Goal: Obtain resource: Download file/media

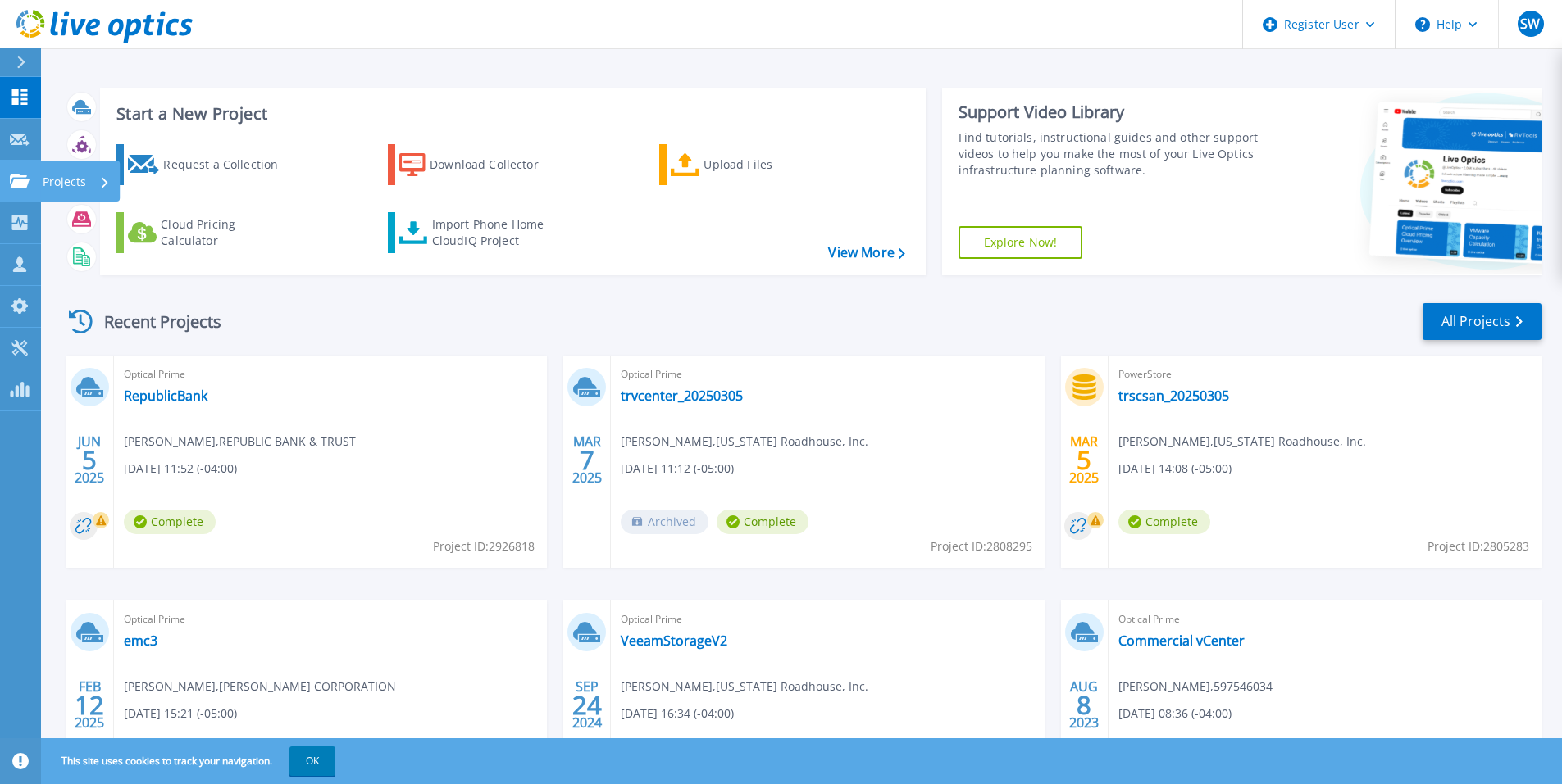
click at [17, 176] on icon at bounding box center [19, 180] width 19 height 14
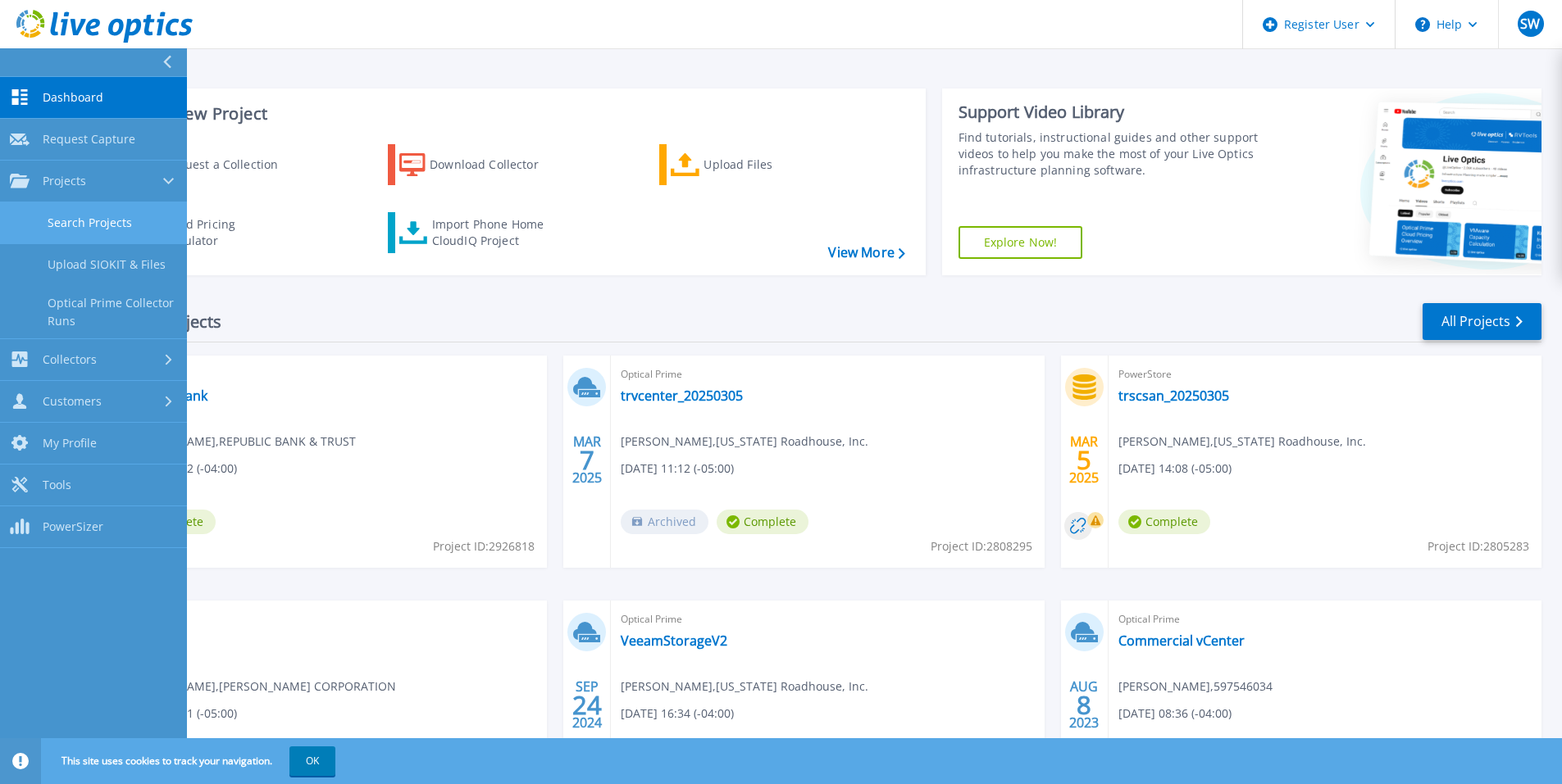
click at [79, 214] on link "Search Projects" at bounding box center [93, 223] width 187 height 42
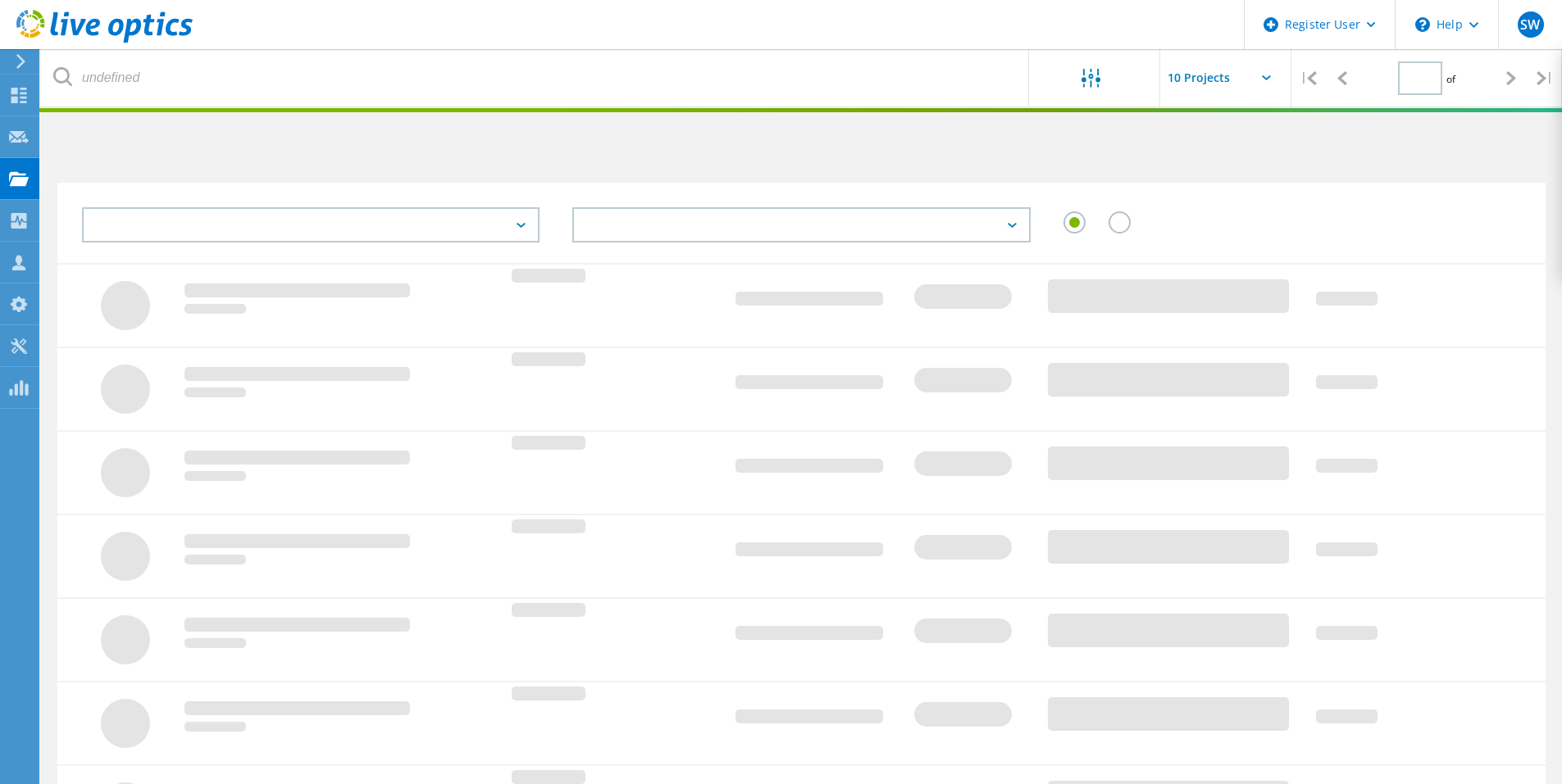
type input "1"
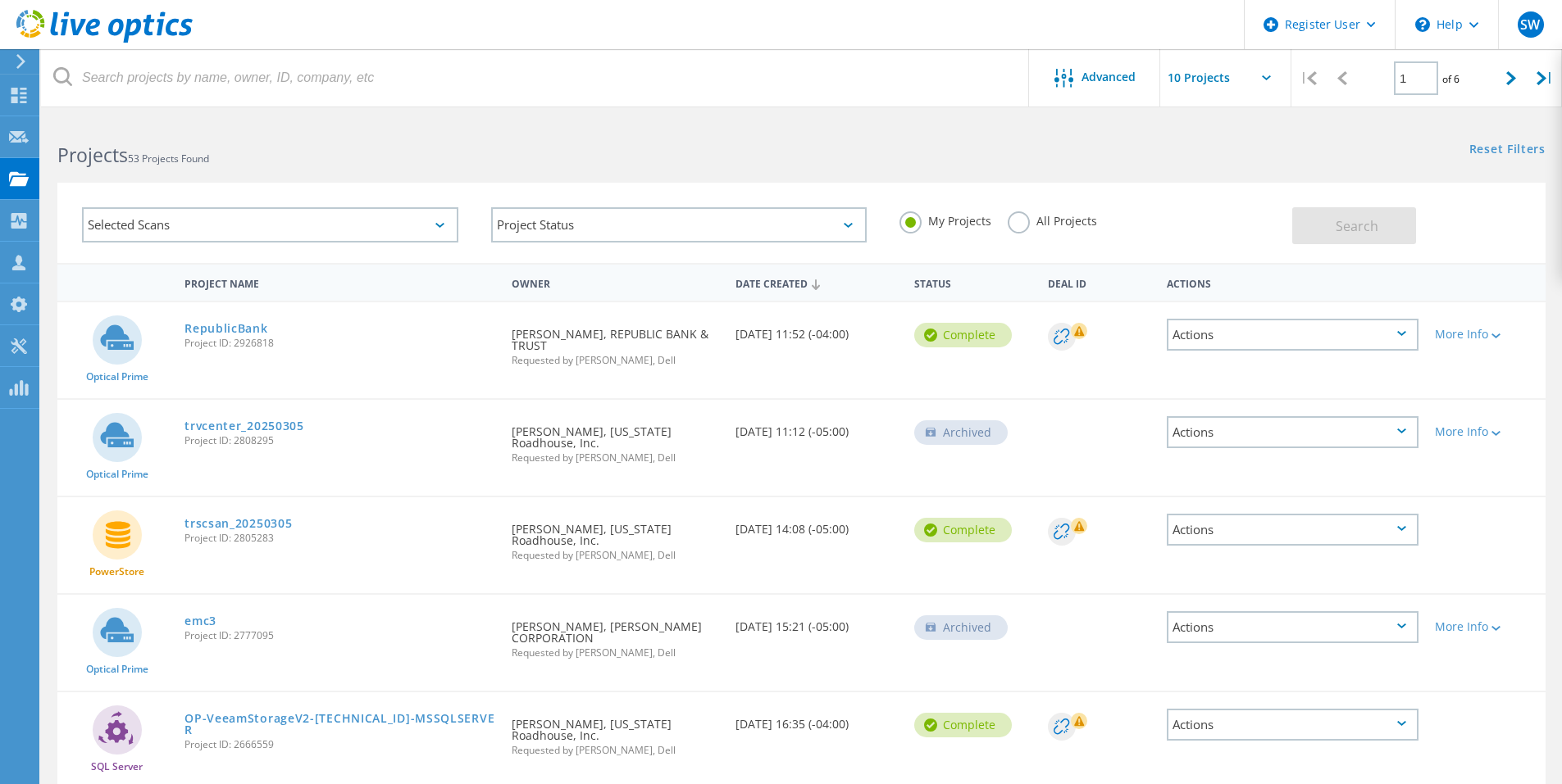
click at [1030, 218] on label "All Projects" at bounding box center [1052, 219] width 89 height 16
click at [0, 0] on input "All Projects" at bounding box center [0, 0] width 0 height 0
click at [1344, 215] on button "Search" at bounding box center [1353, 226] width 123 height 37
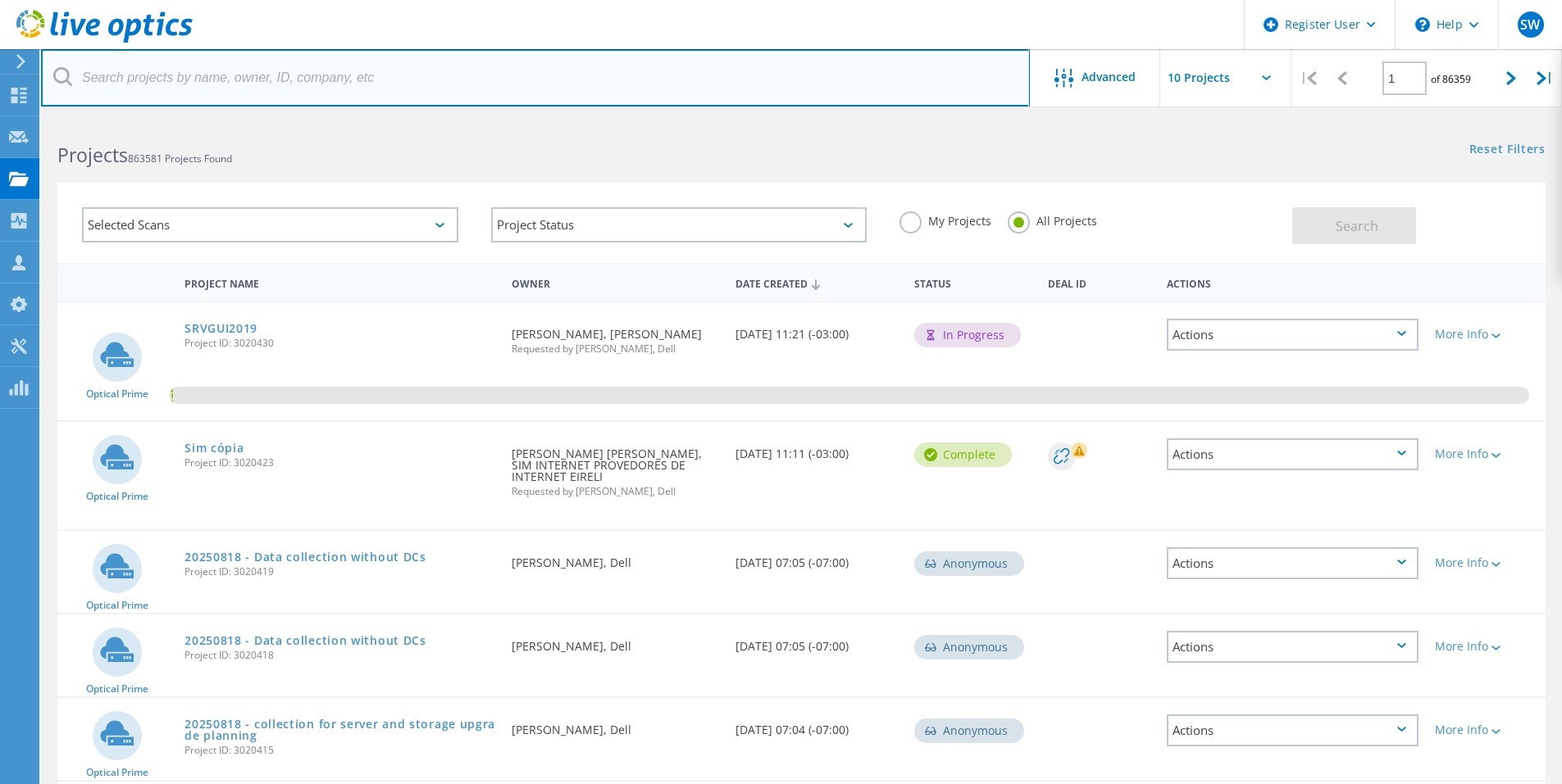
click at [174, 78] on input "text" at bounding box center [535, 78] width 988 height 58
type input "Republic"
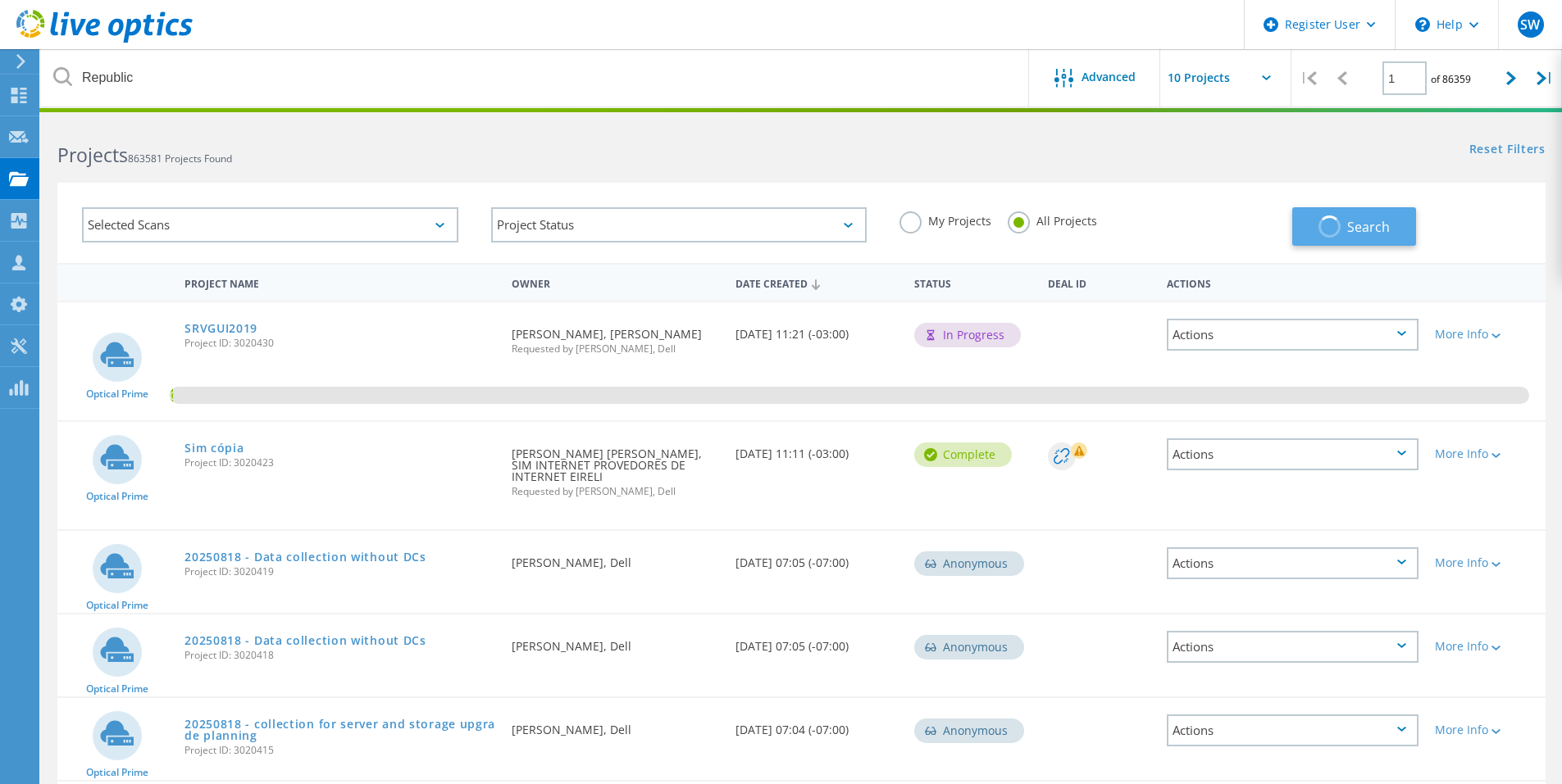
click at [1338, 210] on button "Search" at bounding box center [1353, 227] width 123 height 39
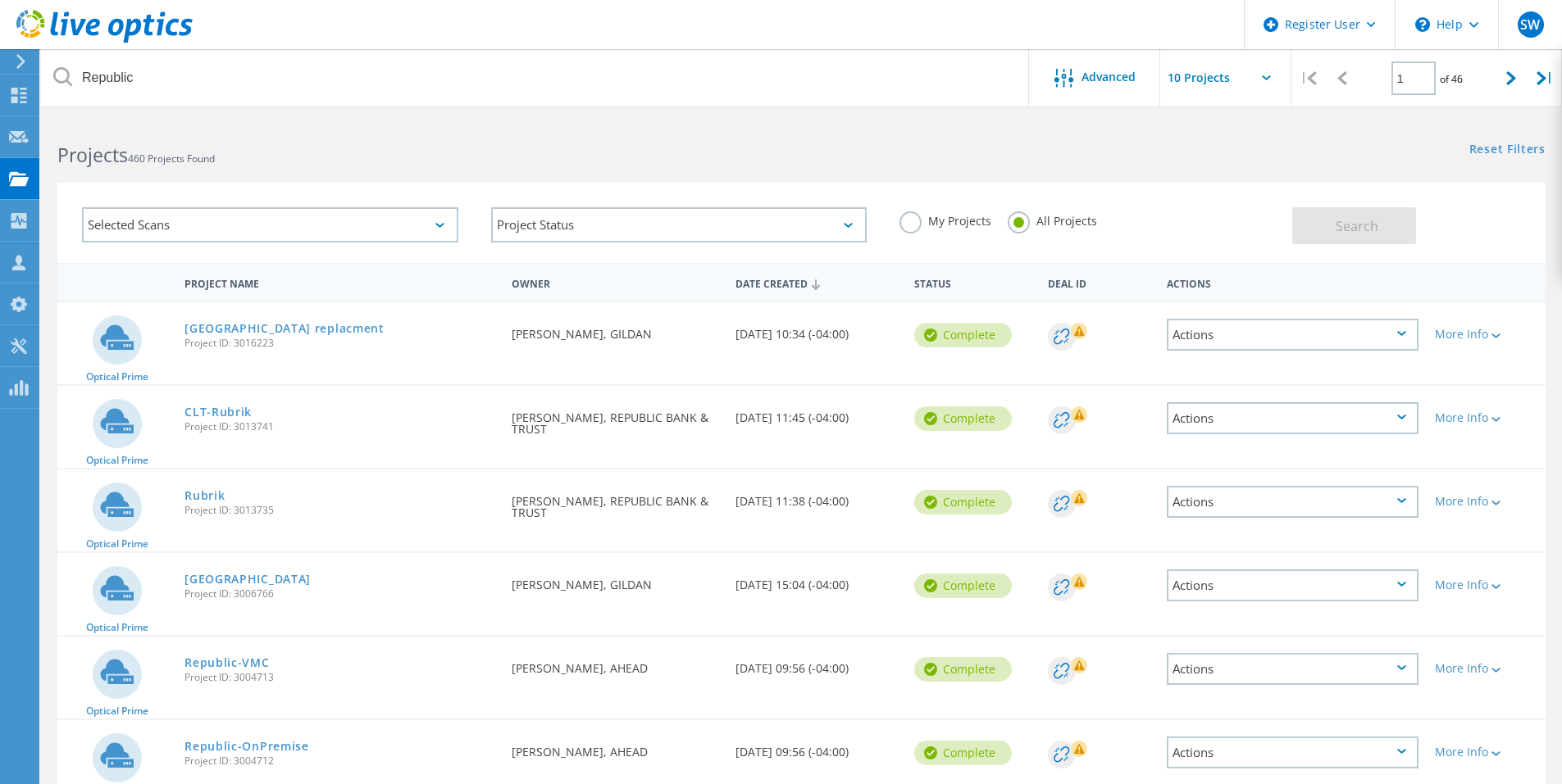
click at [1072, 340] on rect at bounding box center [1079, 331] width 17 height 17
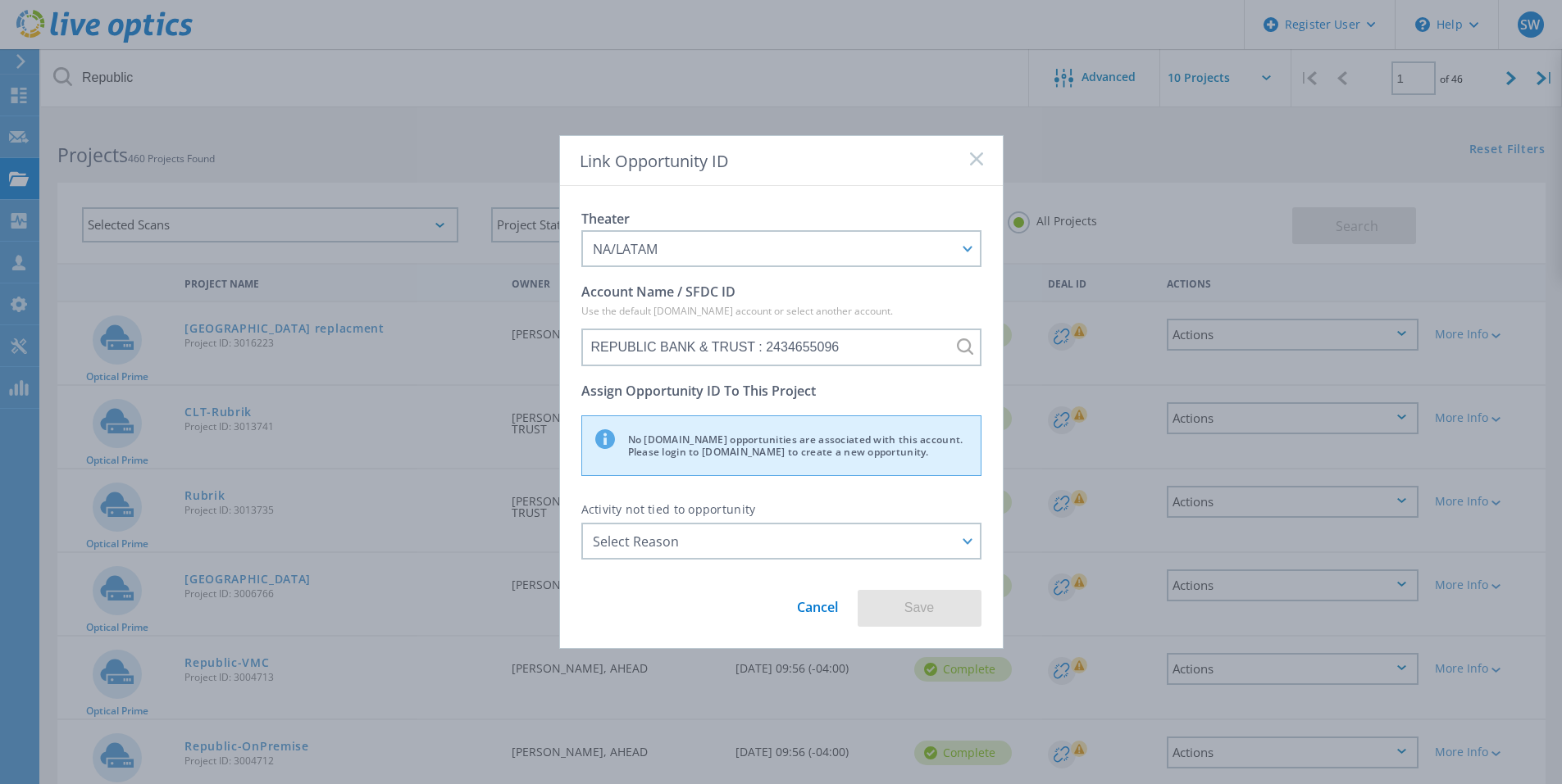
click at [808, 603] on link "Cancel" at bounding box center [818, 601] width 41 height 31
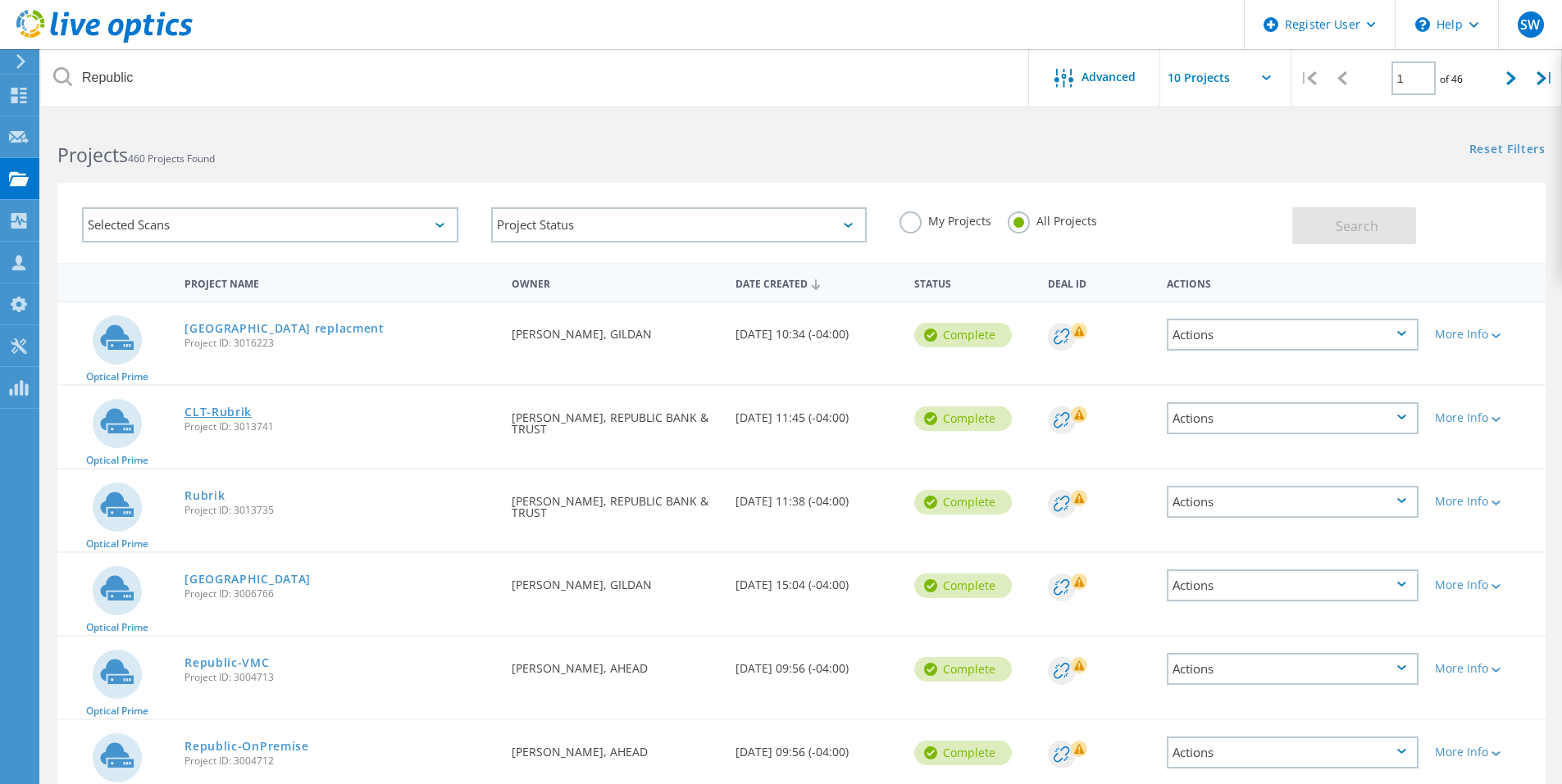
click at [239, 414] on link "CLT-Rubrik" at bounding box center [218, 412] width 67 height 11
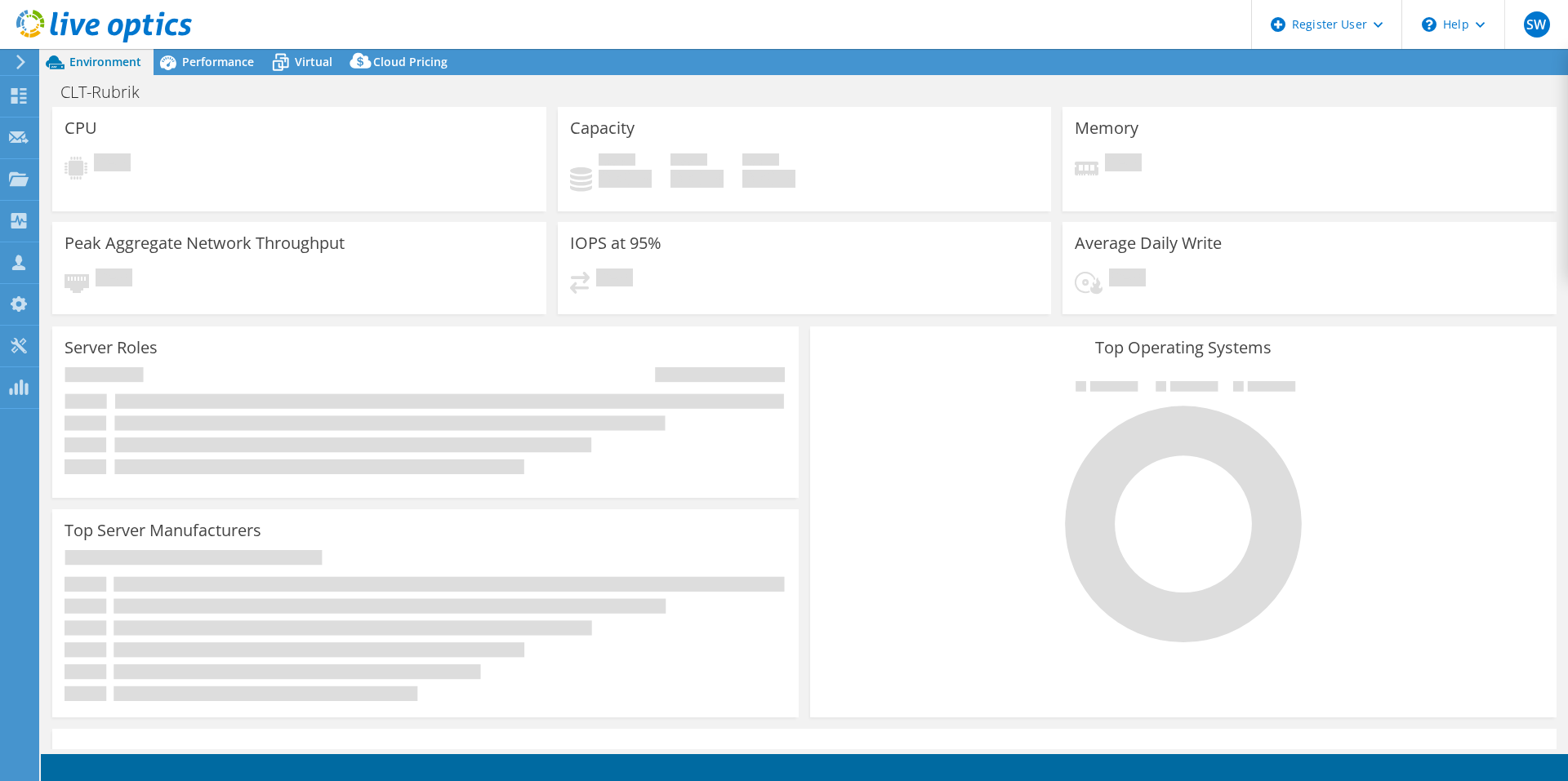
select select "USD"
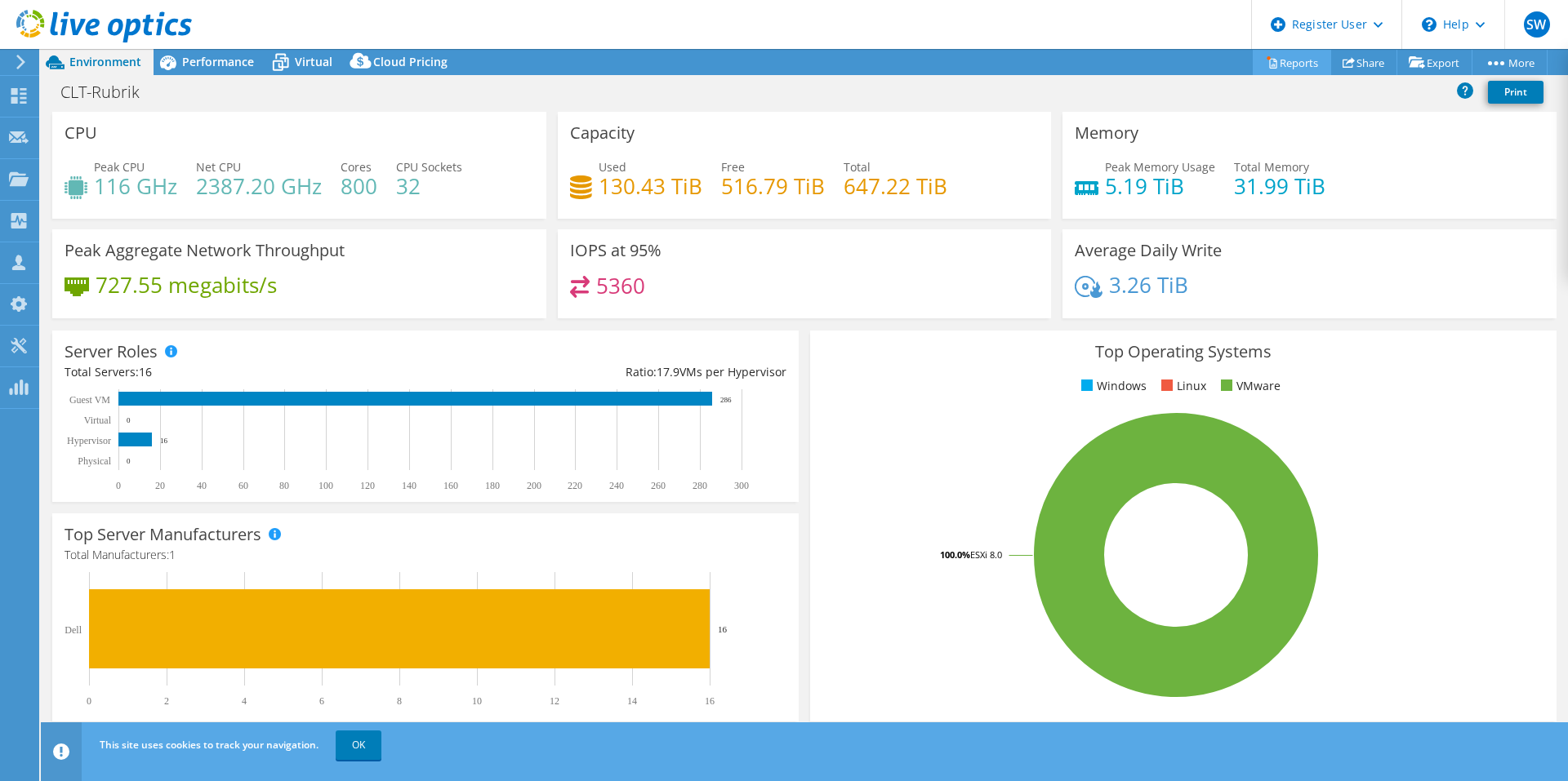
click at [1283, 63] on link "Reports" at bounding box center [1292, 62] width 79 height 25
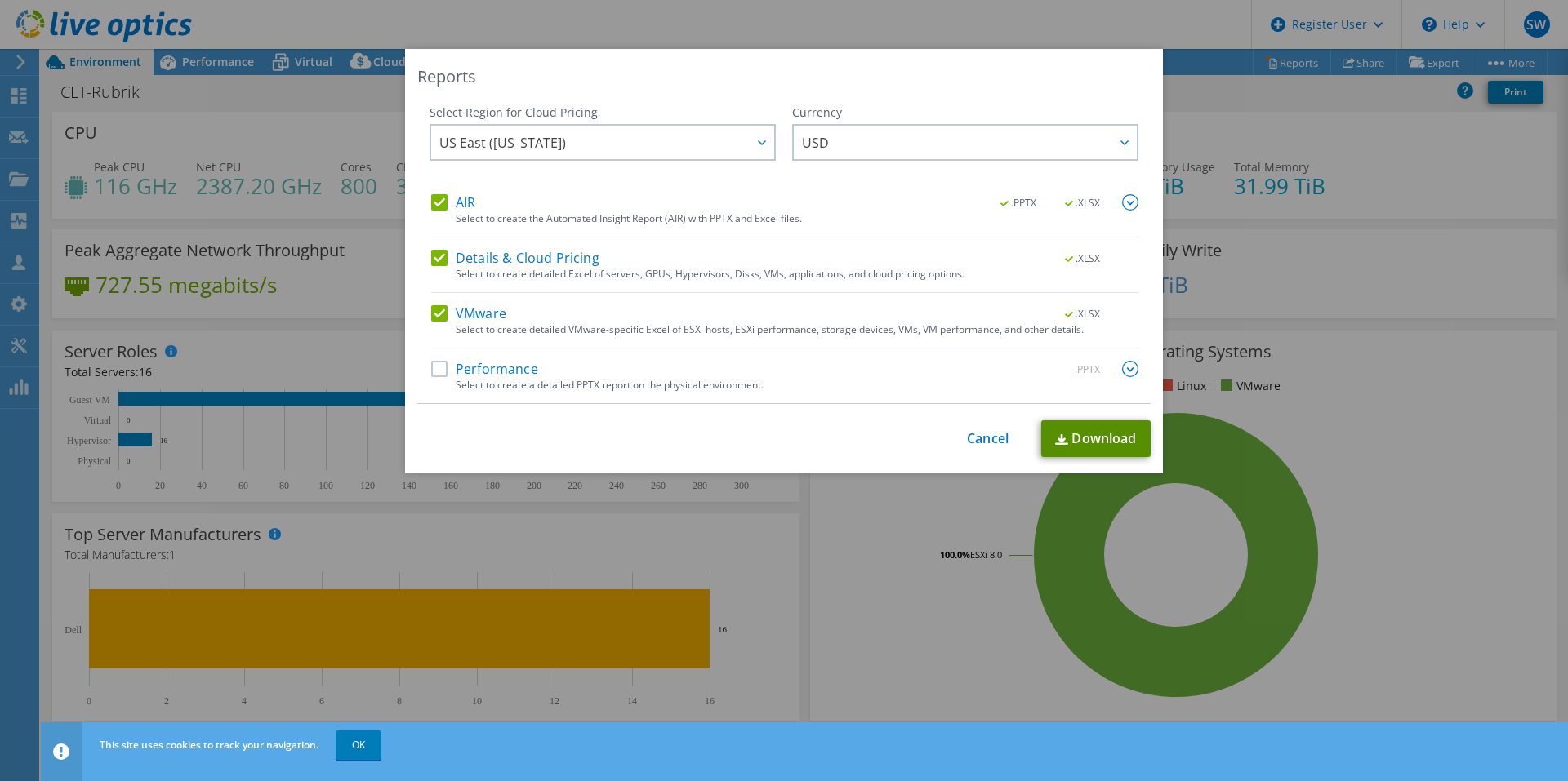
click at [1096, 437] on link "Download" at bounding box center [1096, 439] width 109 height 37
click at [975, 437] on link "Cancel" at bounding box center [987, 438] width 42 height 16
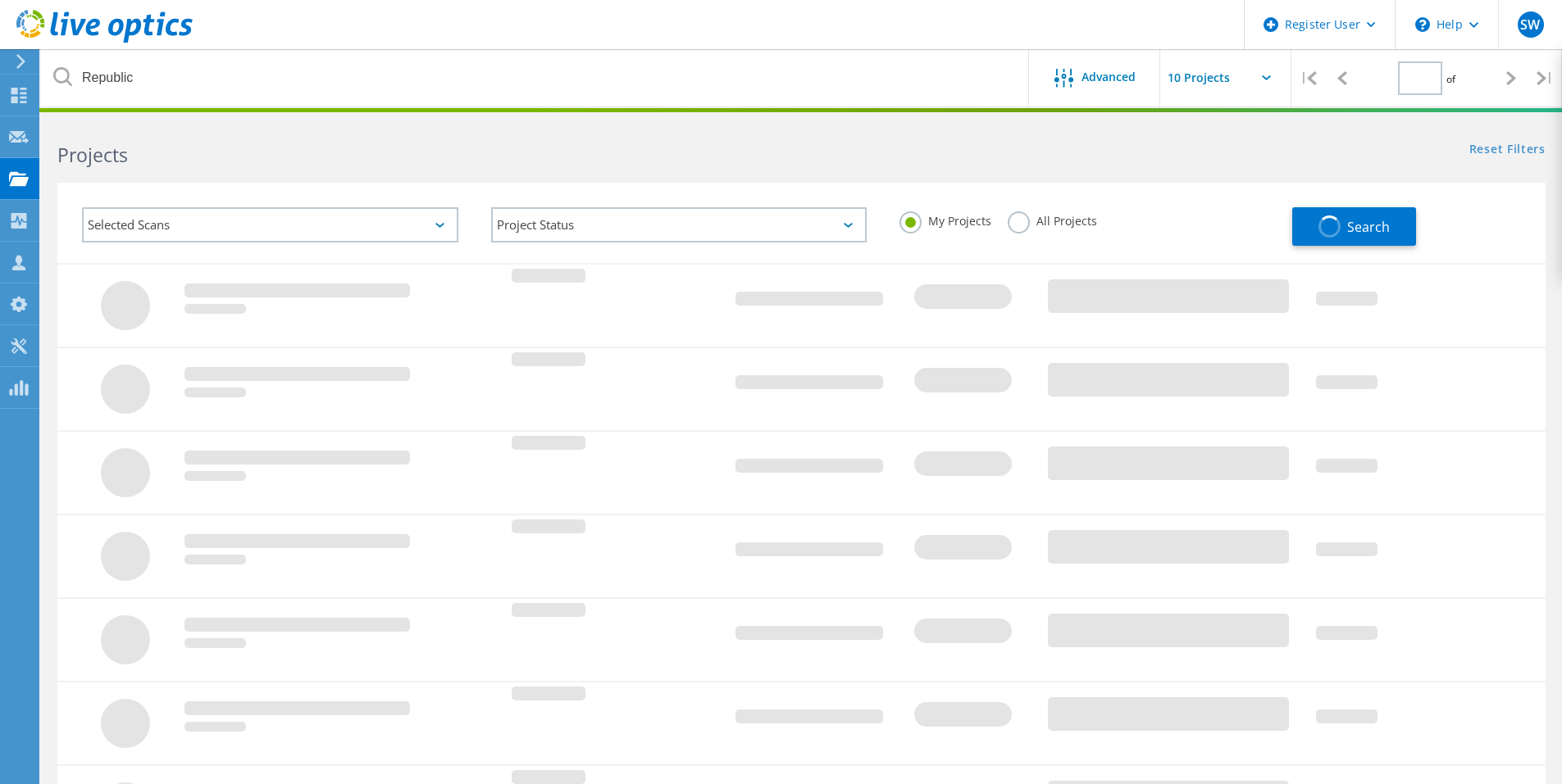
type input "1"
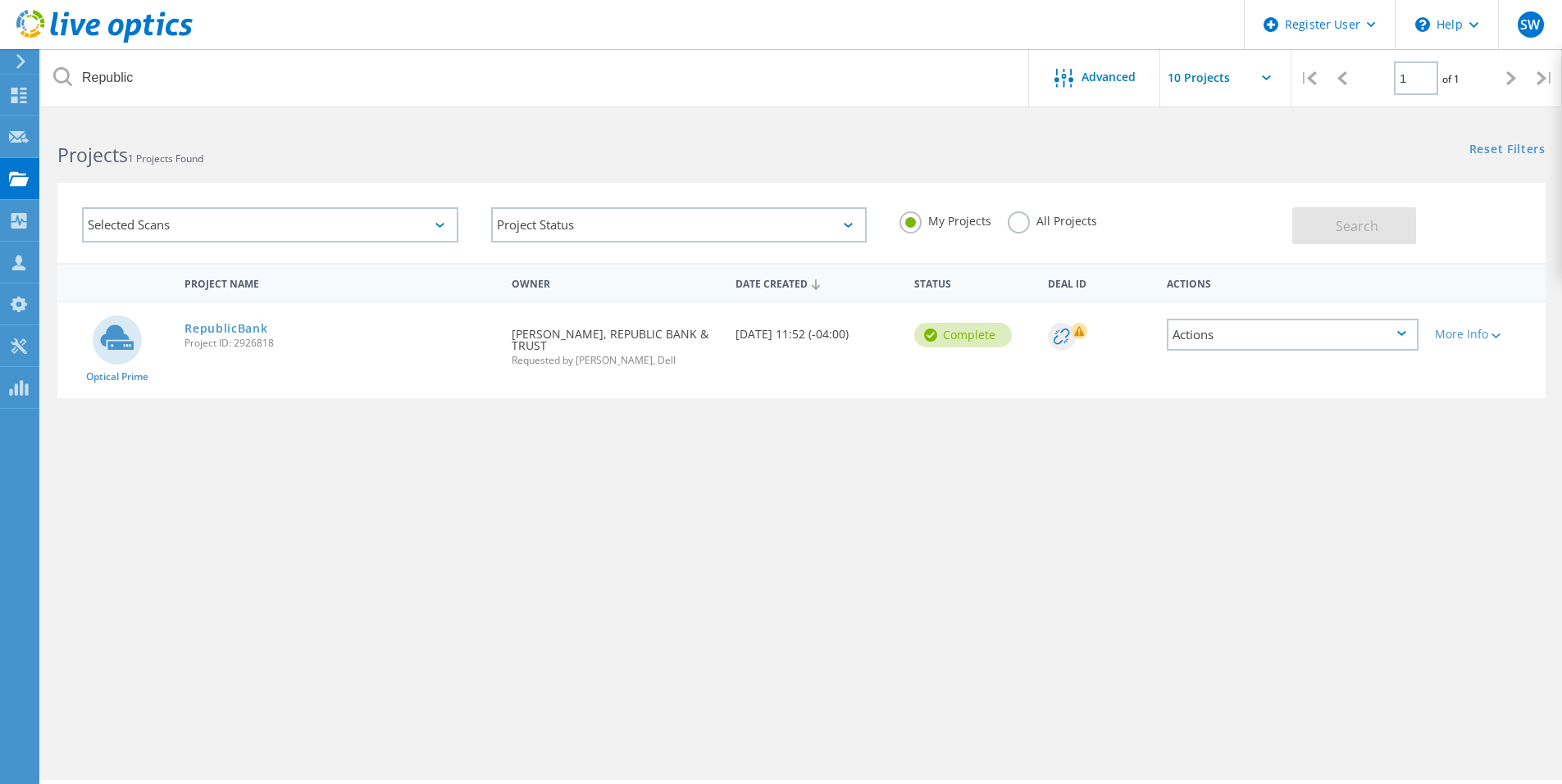
click at [1026, 220] on label "All Projects" at bounding box center [1052, 219] width 89 height 16
click at [0, 0] on input "All Projects" at bounding box center [0, 0] width 0 height 0
click at [1336, 224] on span "Search" at bounding box center [1357, 225] width 43 height 18
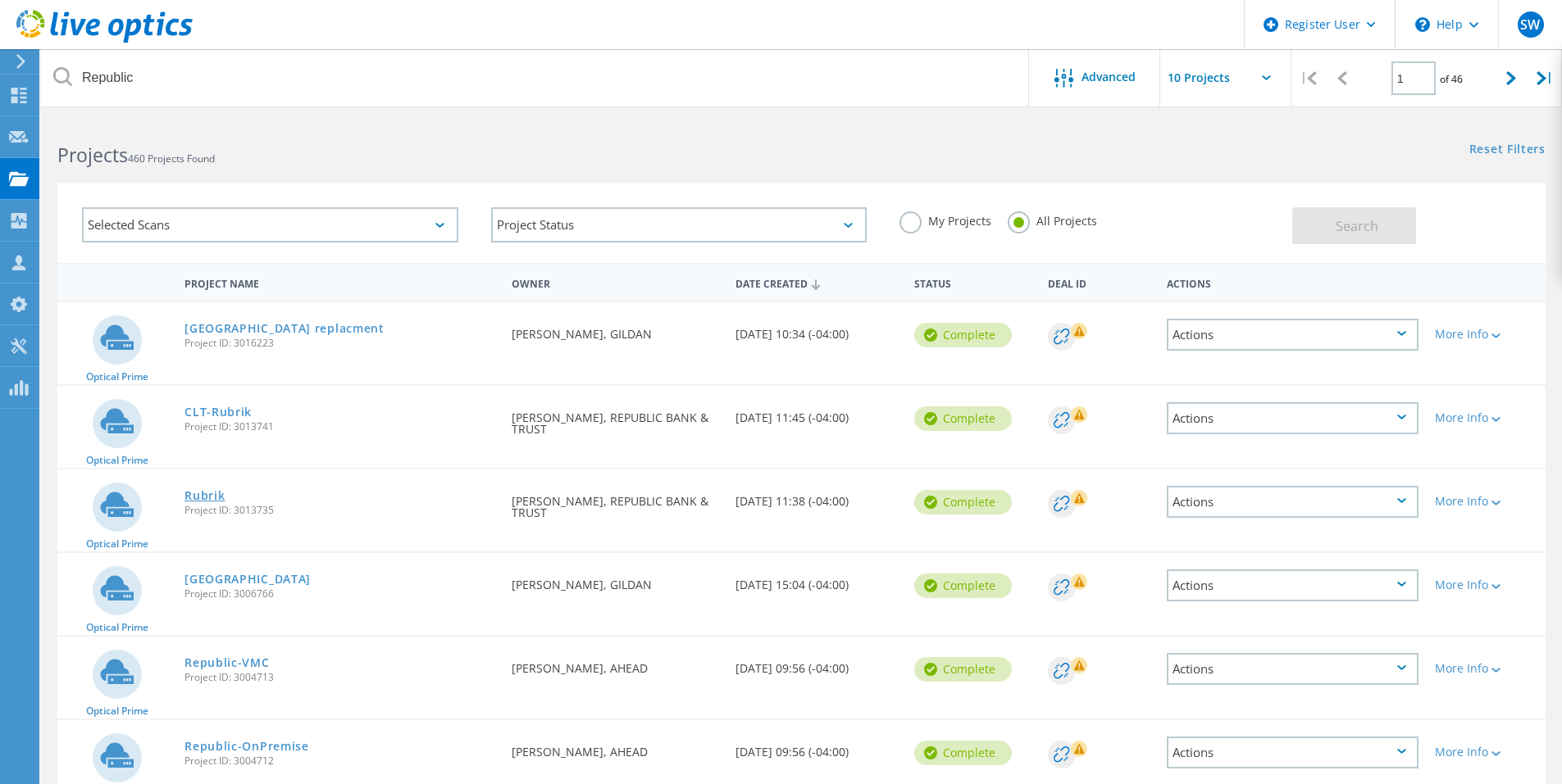
click at [208, 498] on link "Rubrik" at bounding box center [204, 495] width 40 height 11
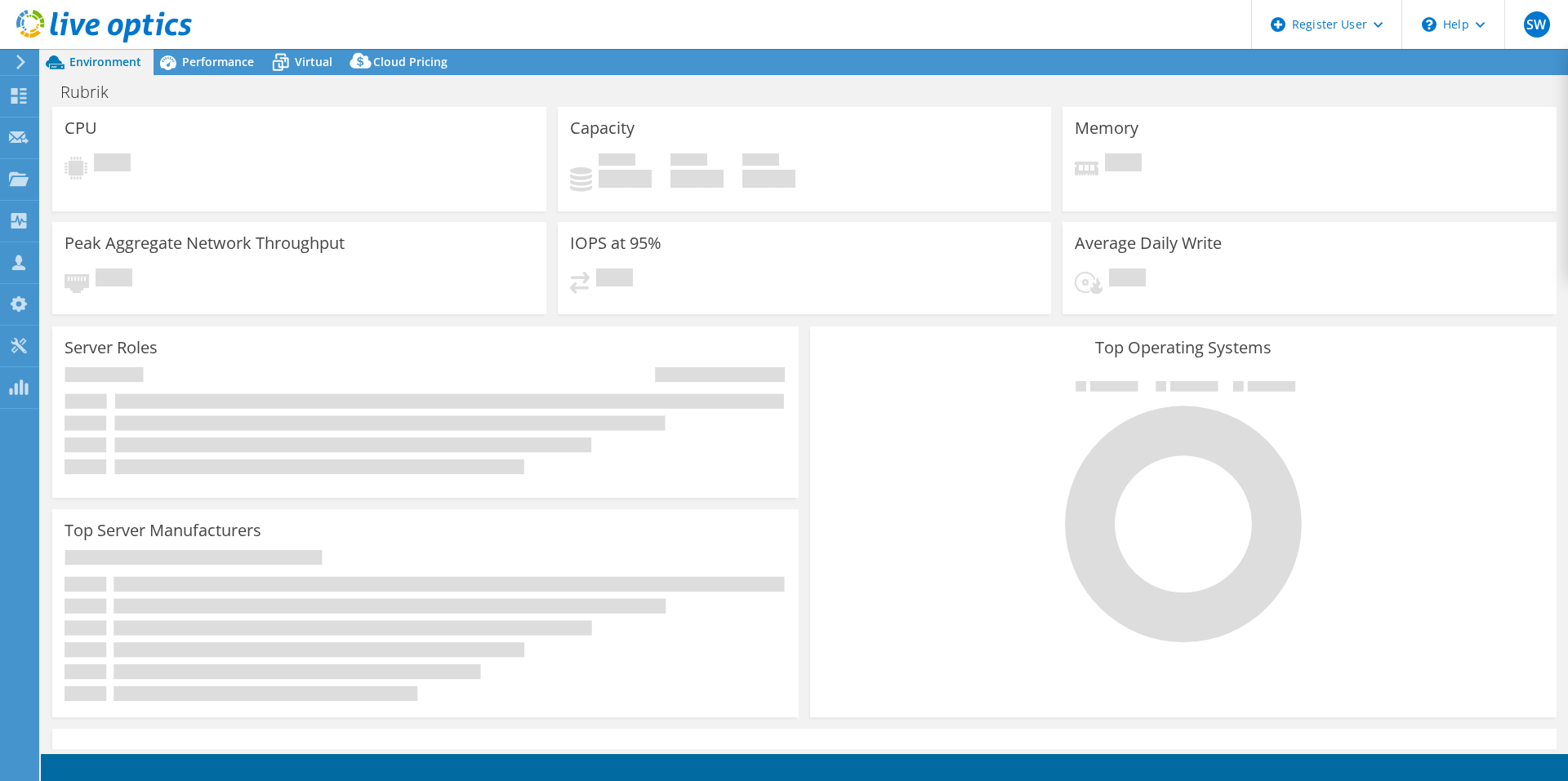
select select "USD"
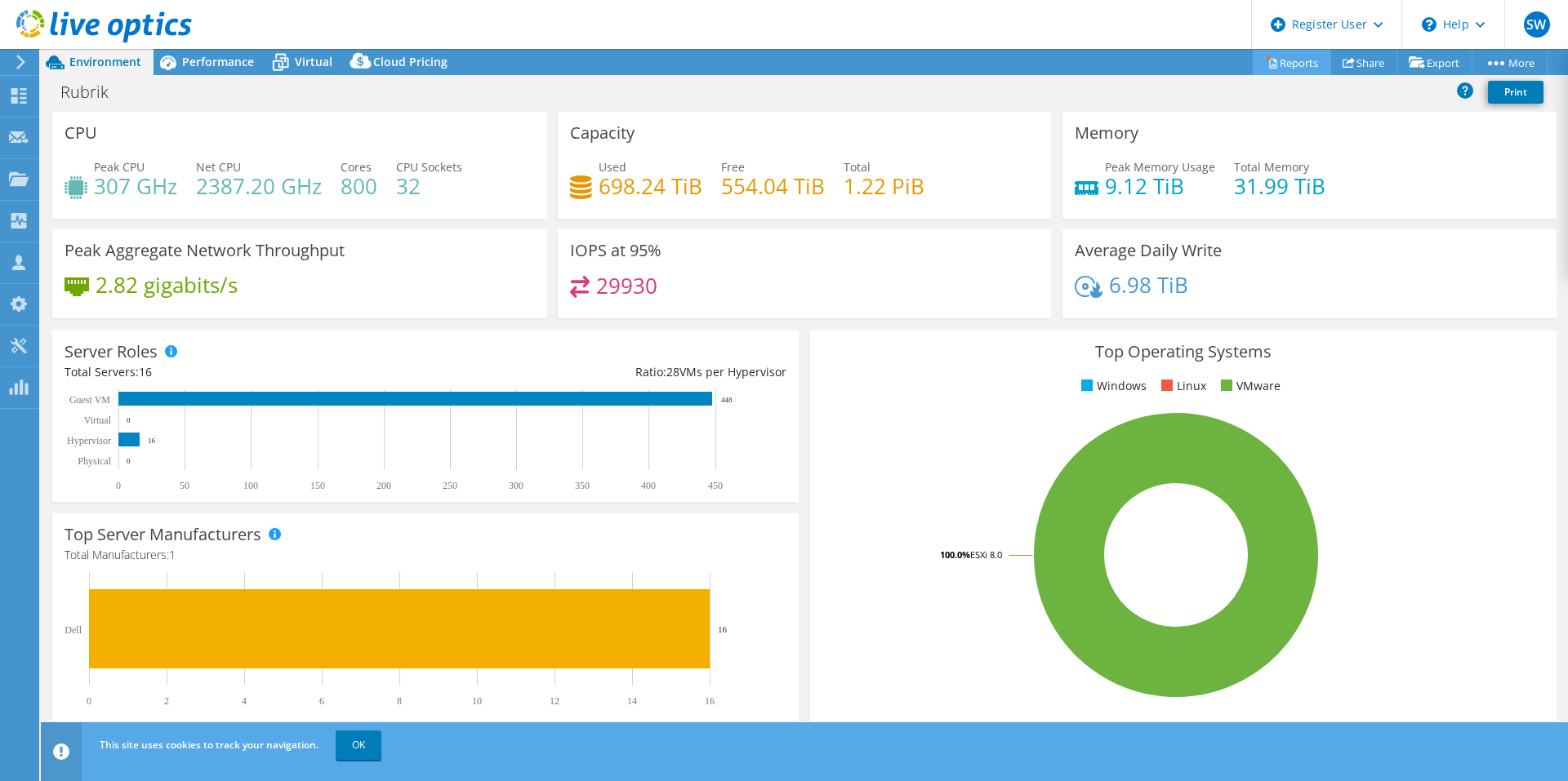
click at [1289, 59] on link "Reports" at bounding box center [1292, 62] width 79 height 25
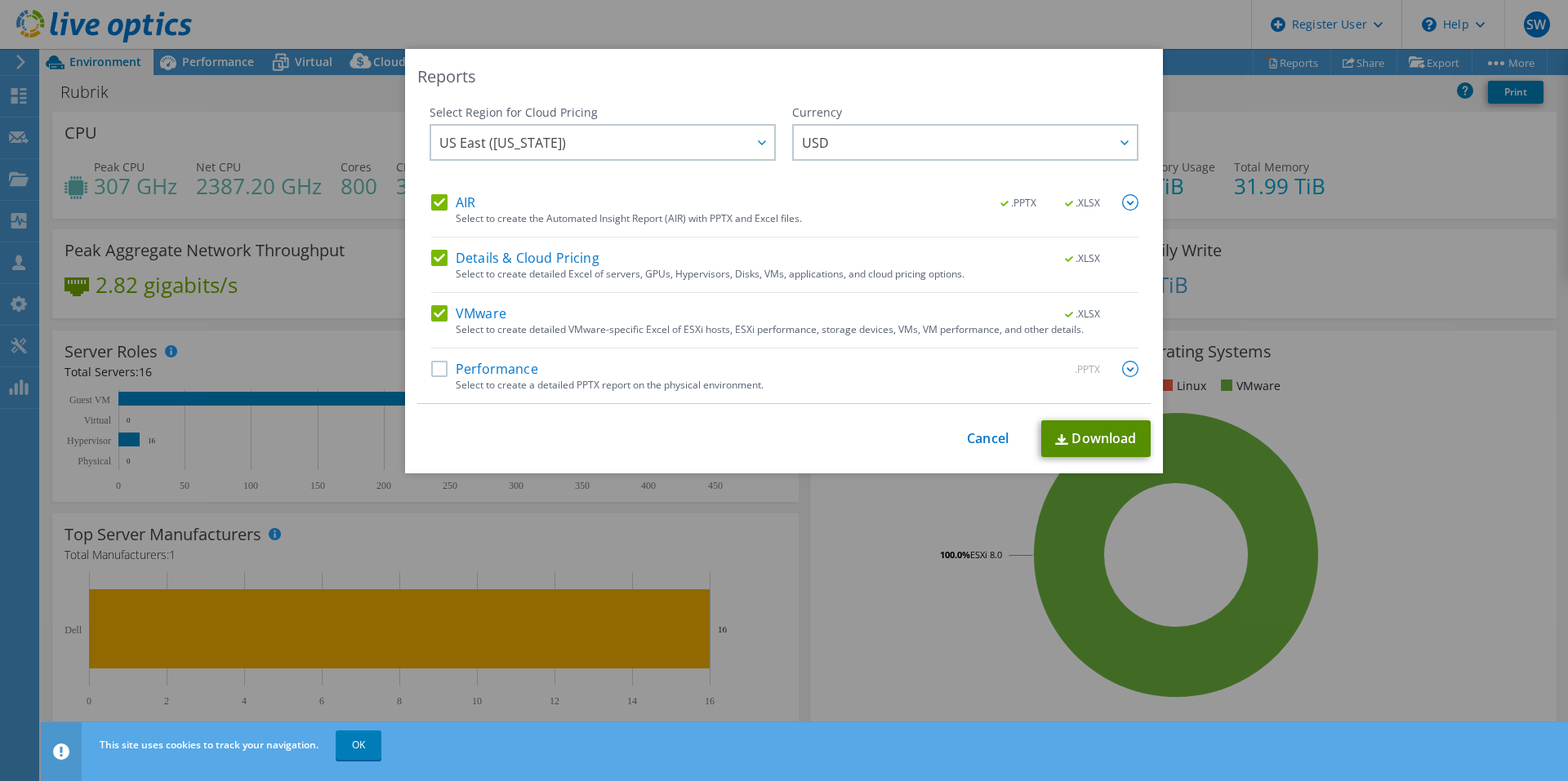
click at [1075, 437] on link "Download" at bounding box center [1096, 439] width 109 height 37
click at [984, 442] on link "Cancel" at bounding box center [987, 438] width 42 height 16
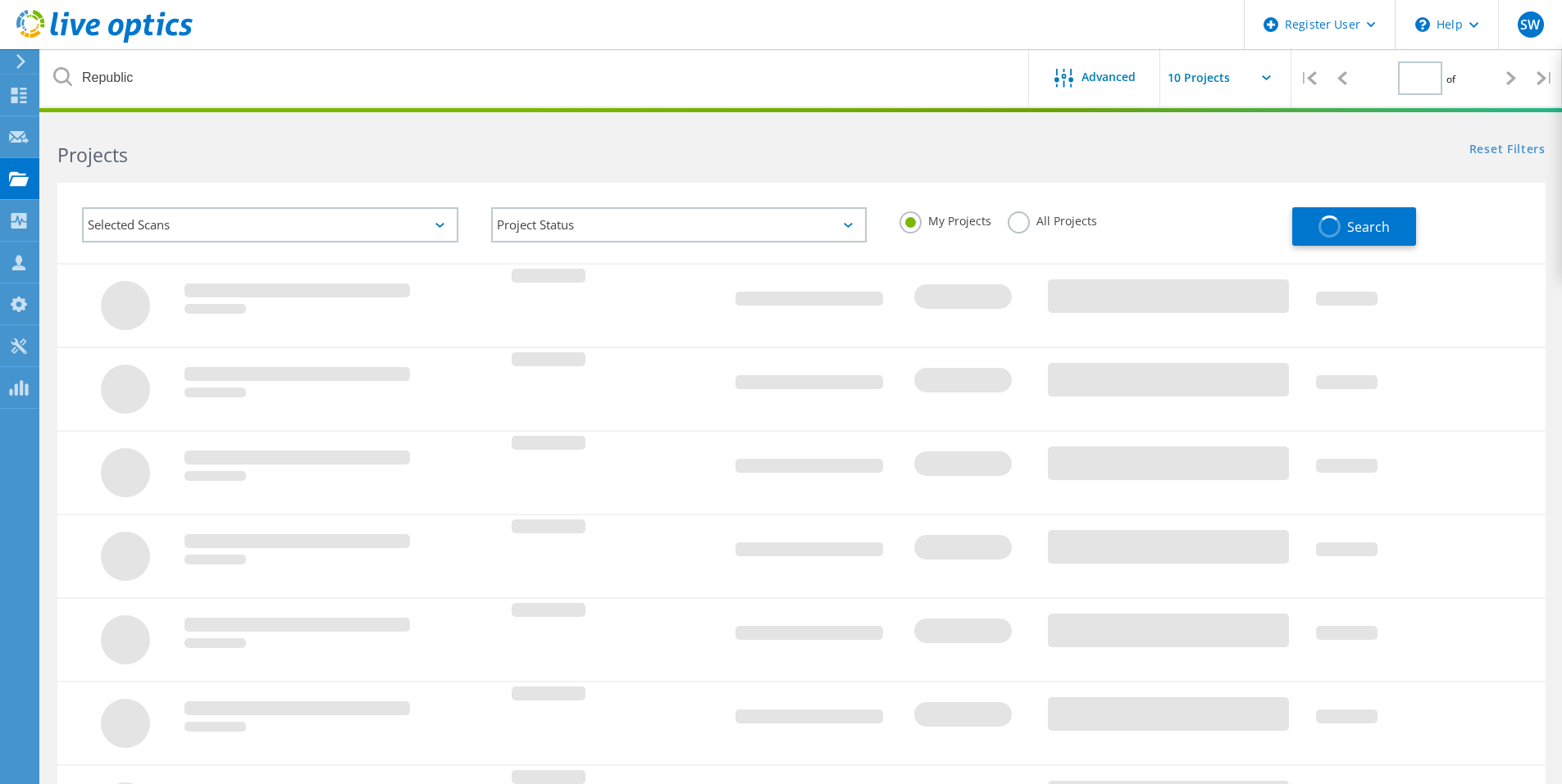
type input "1"
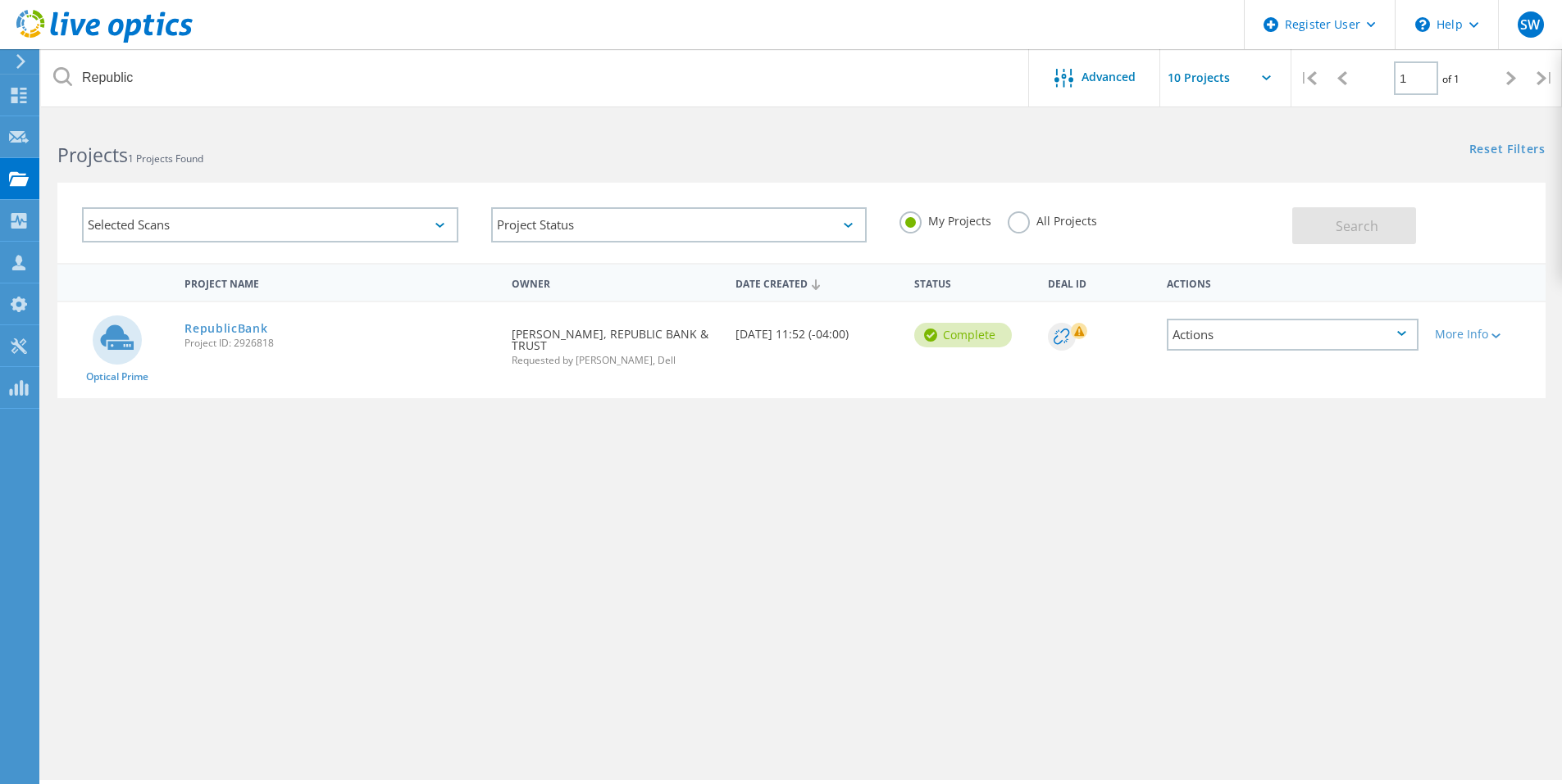
drag, startPoint x: 1022, startPoint y: 224, endPoint x: 1053, endPoint y: 233, distance: 32.3
click at [1038, 229] on div "All Projects" at bounding box center [1052, 224] width 89 height 24
click at [1017, 222] on label "All Projects" at bounding box center [1052, 219] width 89 height 16
click at [0, 0] on input "All Projects" at bounding box center [0, 0] width 0 height 0
click at [1333, 230] on button "Search" at bounding box center [1353, 226] width 123 height 37
